Goal: Information Seeking & Learning: Learn about a topic

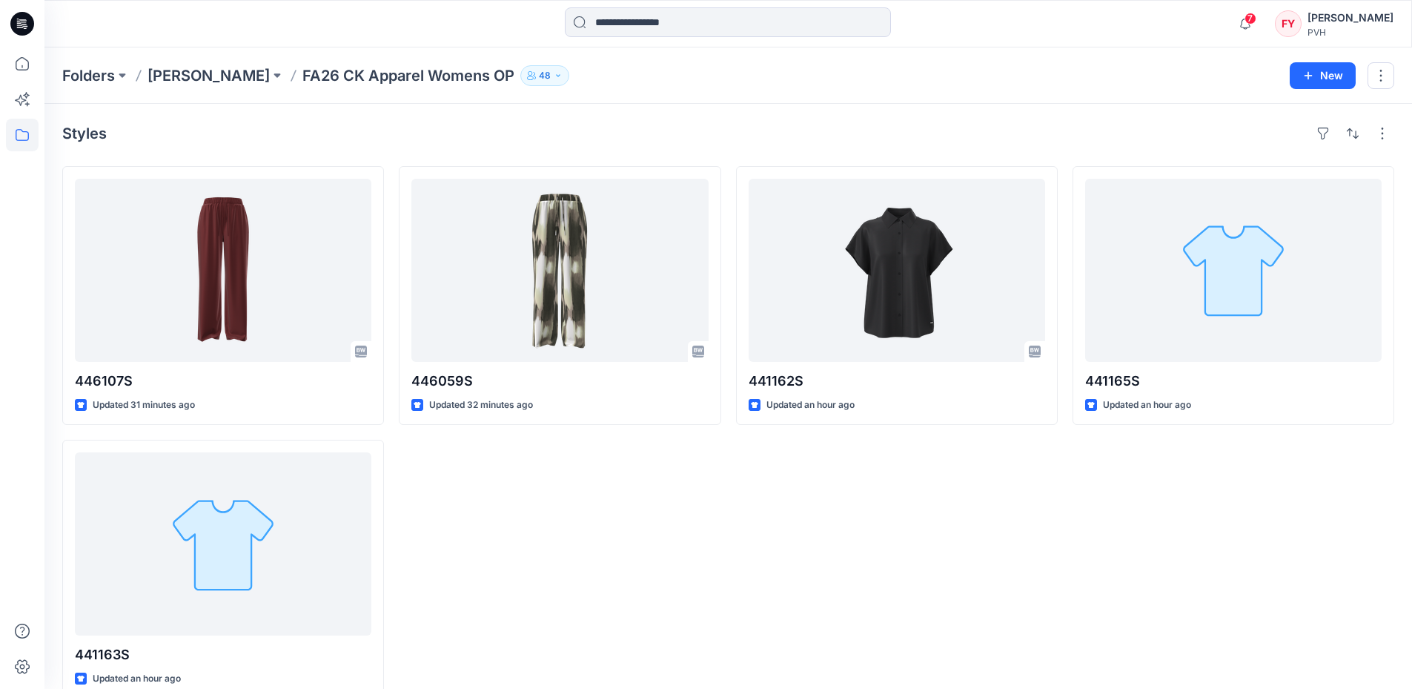
click at [898, 566] on div "441162S Updated an hour ago" at bounding box center [897, 432] width 322 height 532
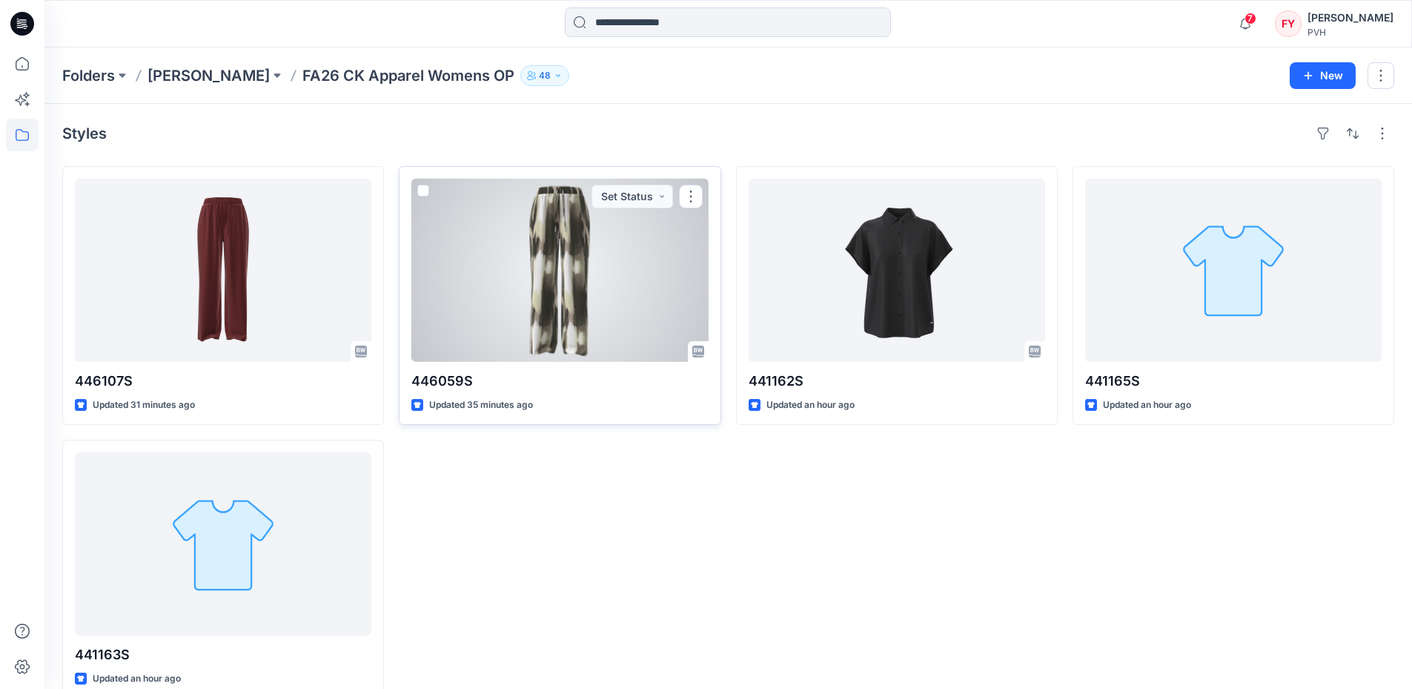
click at [592, 243] on div at bounding box center [559, 270] width 296 height 183
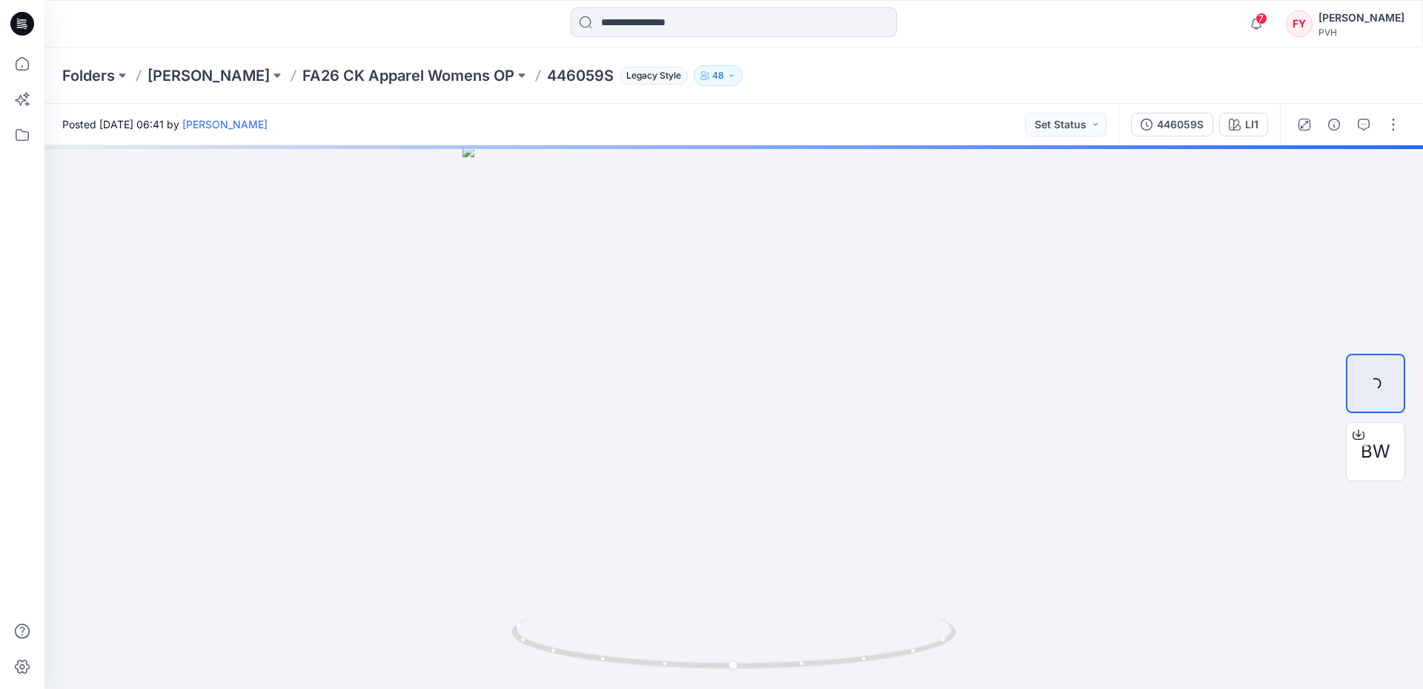
click at [949, 66] on div "Folders [PERSON_NAME] FA26 CK Apparel Womens OP 446059S Legacy Style 48" at bounding box center [675, 75] width 1227 height 21
click at [1002, 71] on div "Folders [PERSON_NAME] FA26 CK Apparel Womens OP 446059S Legacy Style 48" at bounding box center [675, 75] width 1227 height 21
click at [1102, 70] on div "Folders [PERSON_NAME] FA26 CK Apparel Womens OP 446059S Legacy Style 48" at bounding box center [675, 75] width 1227 height 21
click at [405, 83] on p "FA26 CK Apparel Womens OP" at bounding box center [408, 75] width 212 height 21
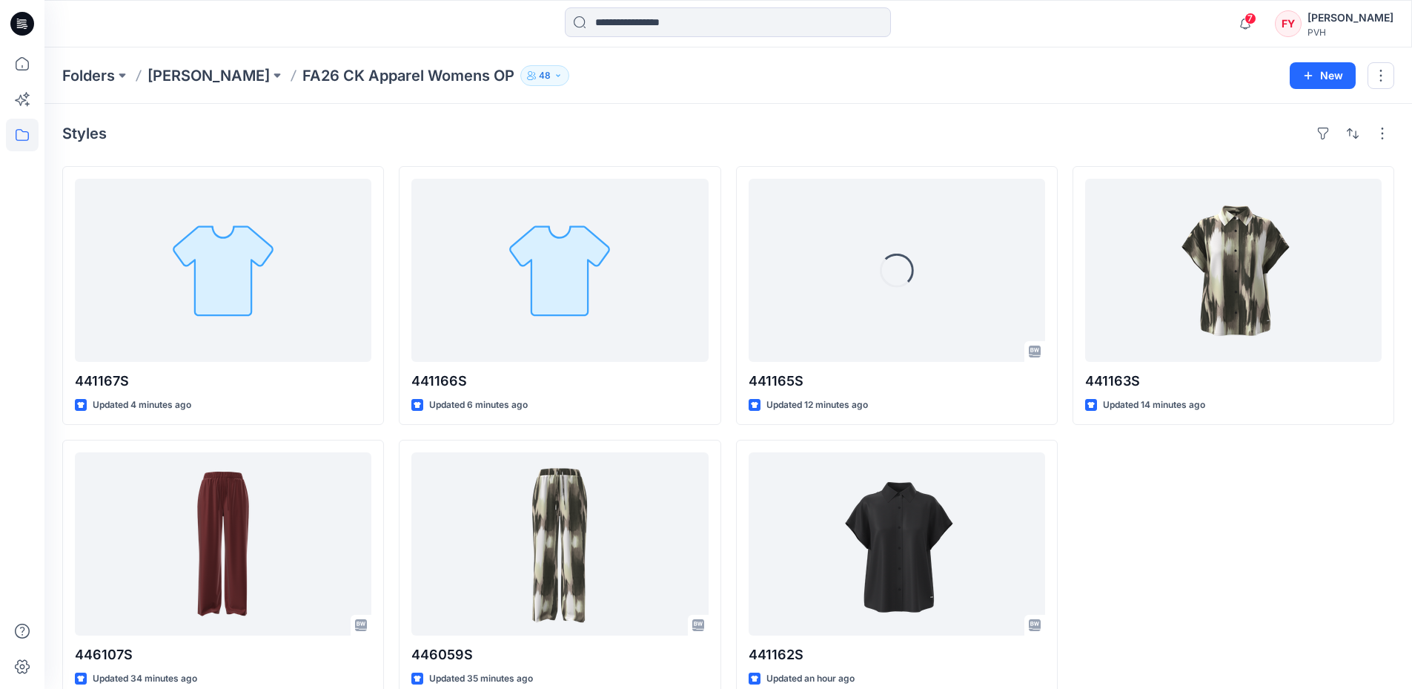
click at [784, 112] on div "Styles 441167S Updated 4 minutes ago 446107S Updated 34 minutes ago 441166S Upd…" at bounding box center [728, 410] width 1368 height 612
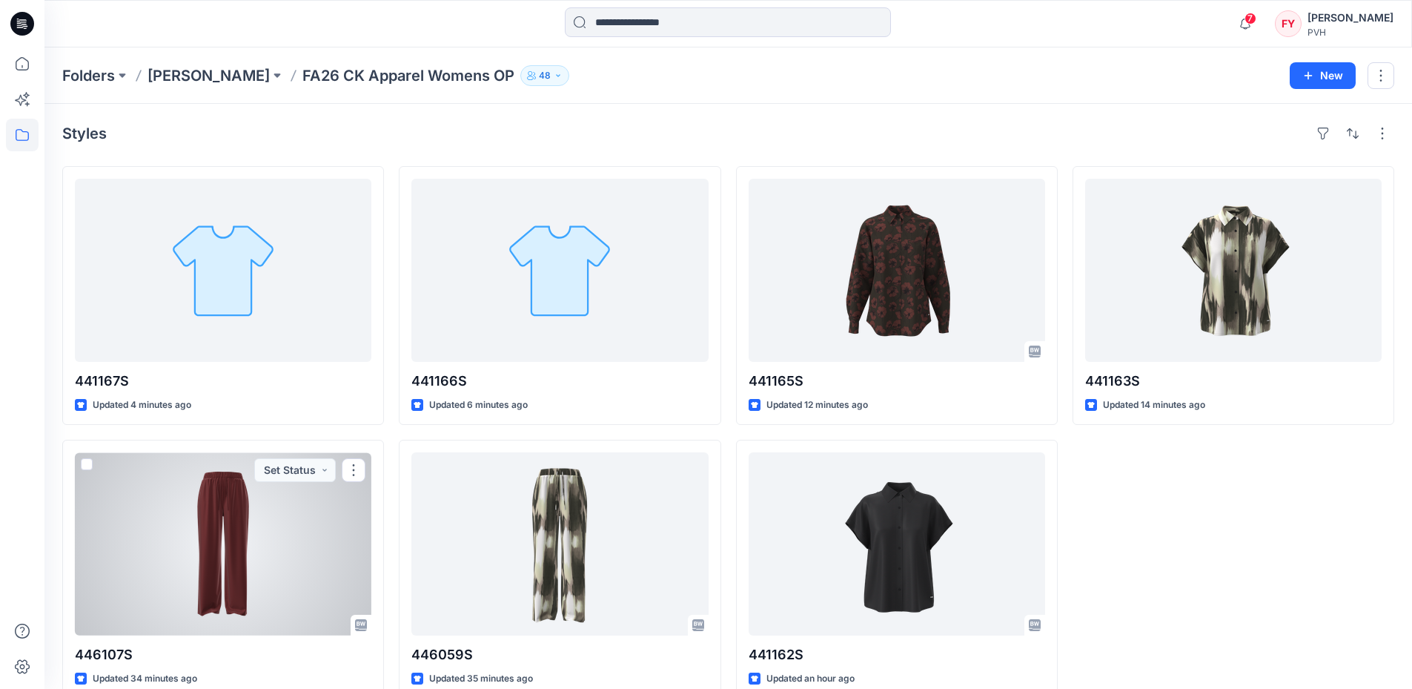
click at [193, 551] on div at bounding box center [223, 543] width 296 height 183
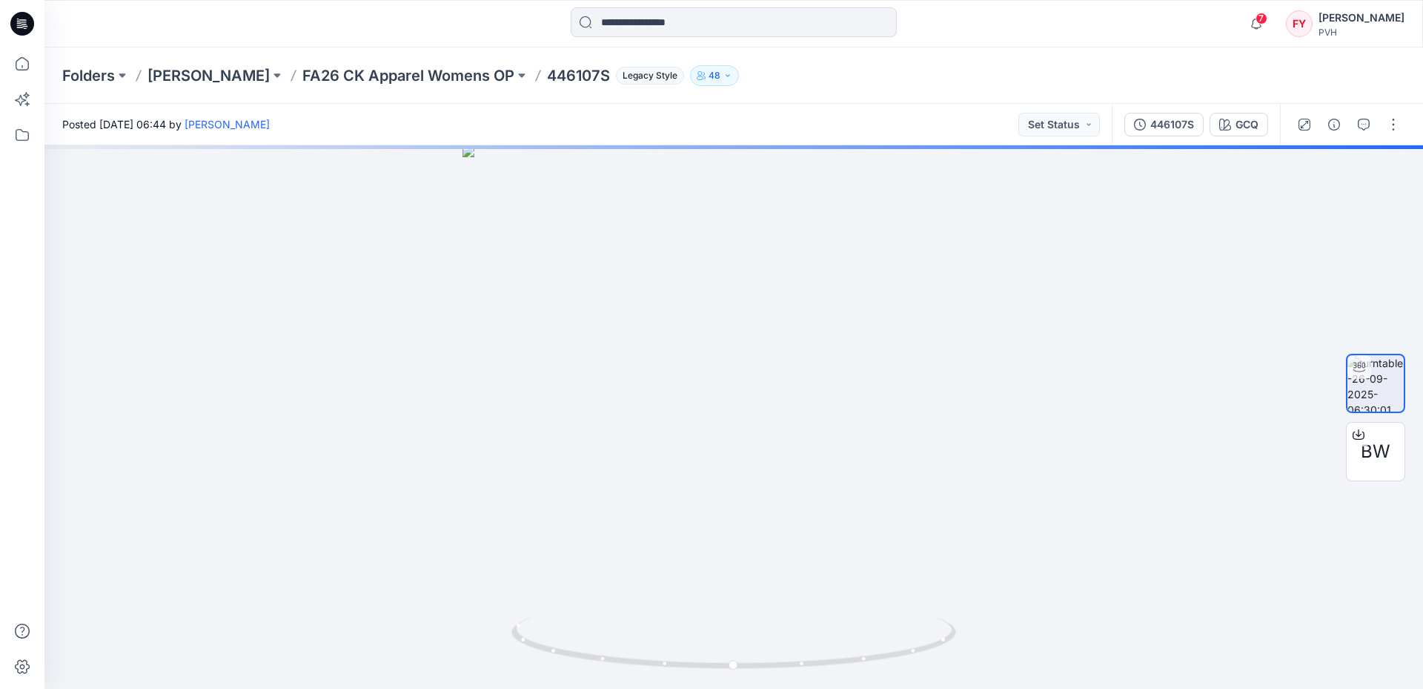
click at [992, 88] on div "Folders [PERSON_NAME] FA26 CK Apparel Womens OP 446107S Legacy Style 48" at bounding box center [733, 75] width 1379 height 56
click at [397, 74] on p "FA26 CK Apparel Womens OP" at bounding box center [408, 75] width 212 height 21
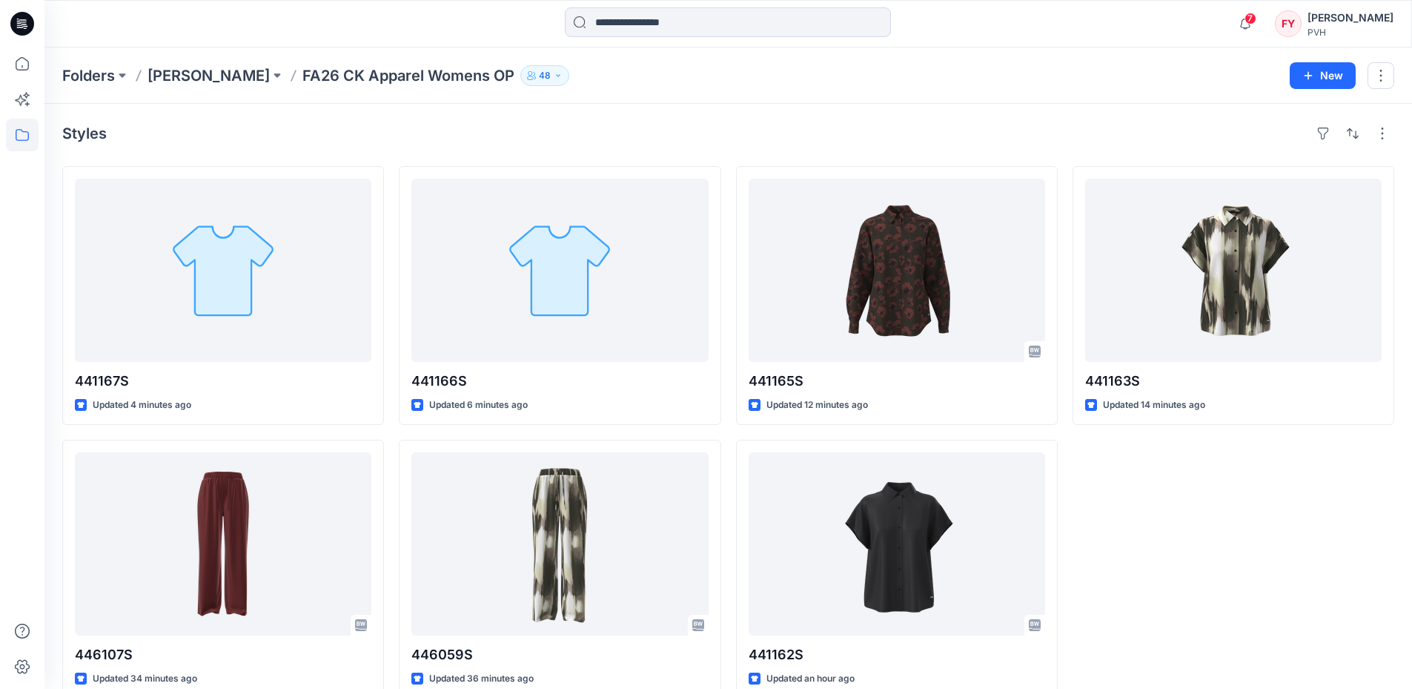
click at [947, 136] on div "Styles" at bounding box center [728, 134] width 1332 height 24
click at [999, 117] on div "Styles 441167S Updated 4 minutes ago 446107S Updated 34 minutes ago 441166S Upd…" at bounding box center [728, 410] width 1368 height 612
click at [491, 139] on div "Styles" at bounding box center [728, 134] width 1332 height 24
